Goal: Information Seeking & Learning: Learn about a topic

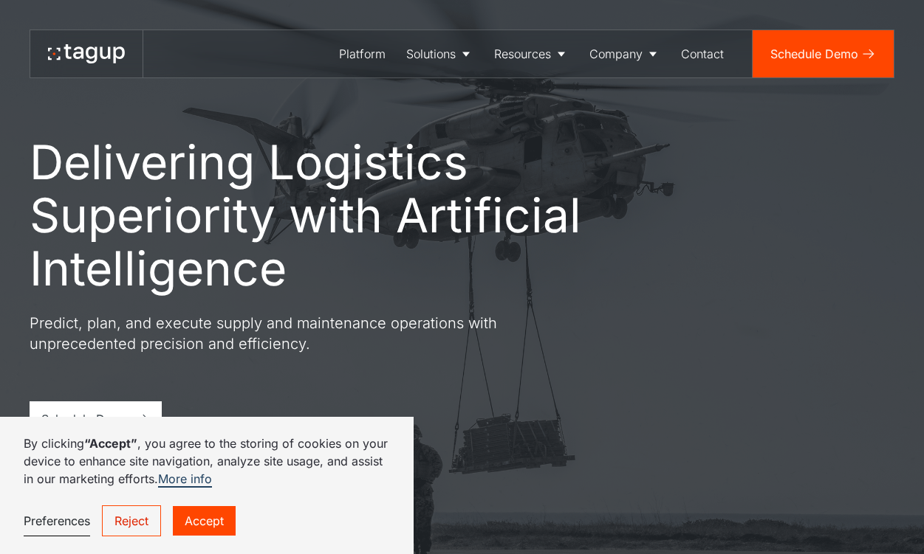
click at [193, 524] on link "Accept" at bounding box center [204, 521] width 63 height 30
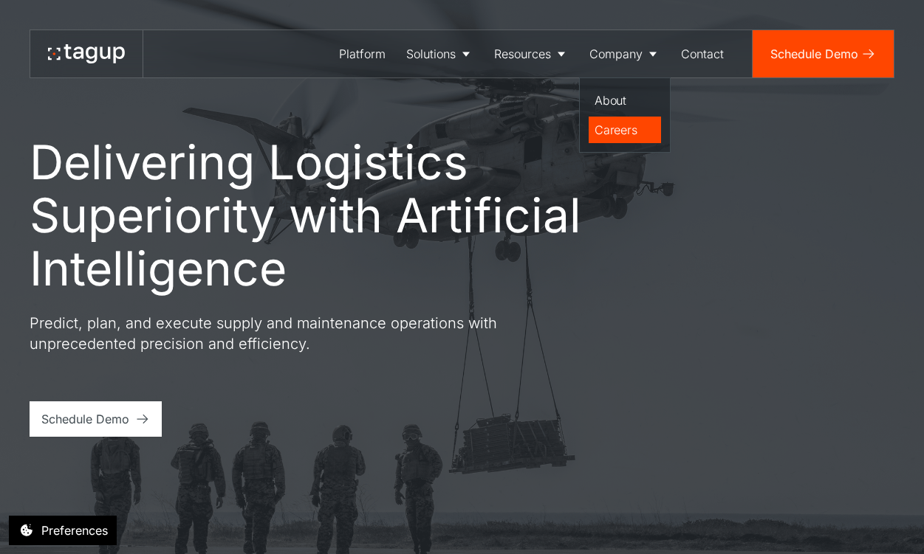
click at [625, 128] on div "Careers" at bounding box center [624, 130] width 61 height 18
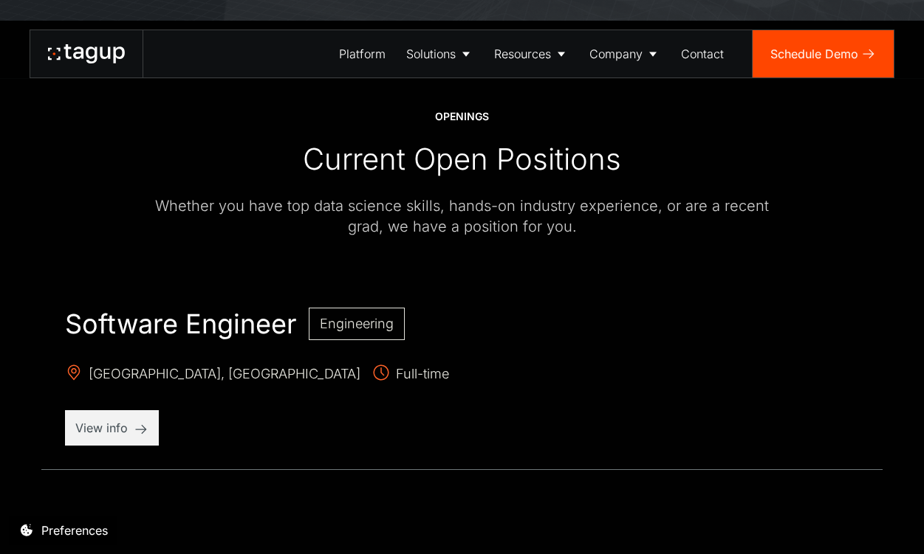
scroll to position [369, 0]
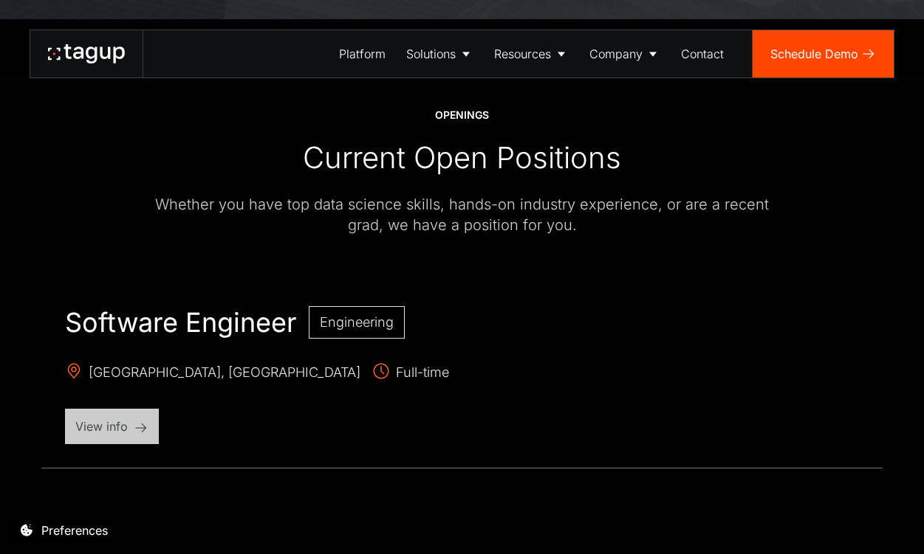
click at [127, 434] on p "View info" at bounding box center [111, 427] width 73 height 18
